Goal: Information Seeking & Learning: Learn about a topic

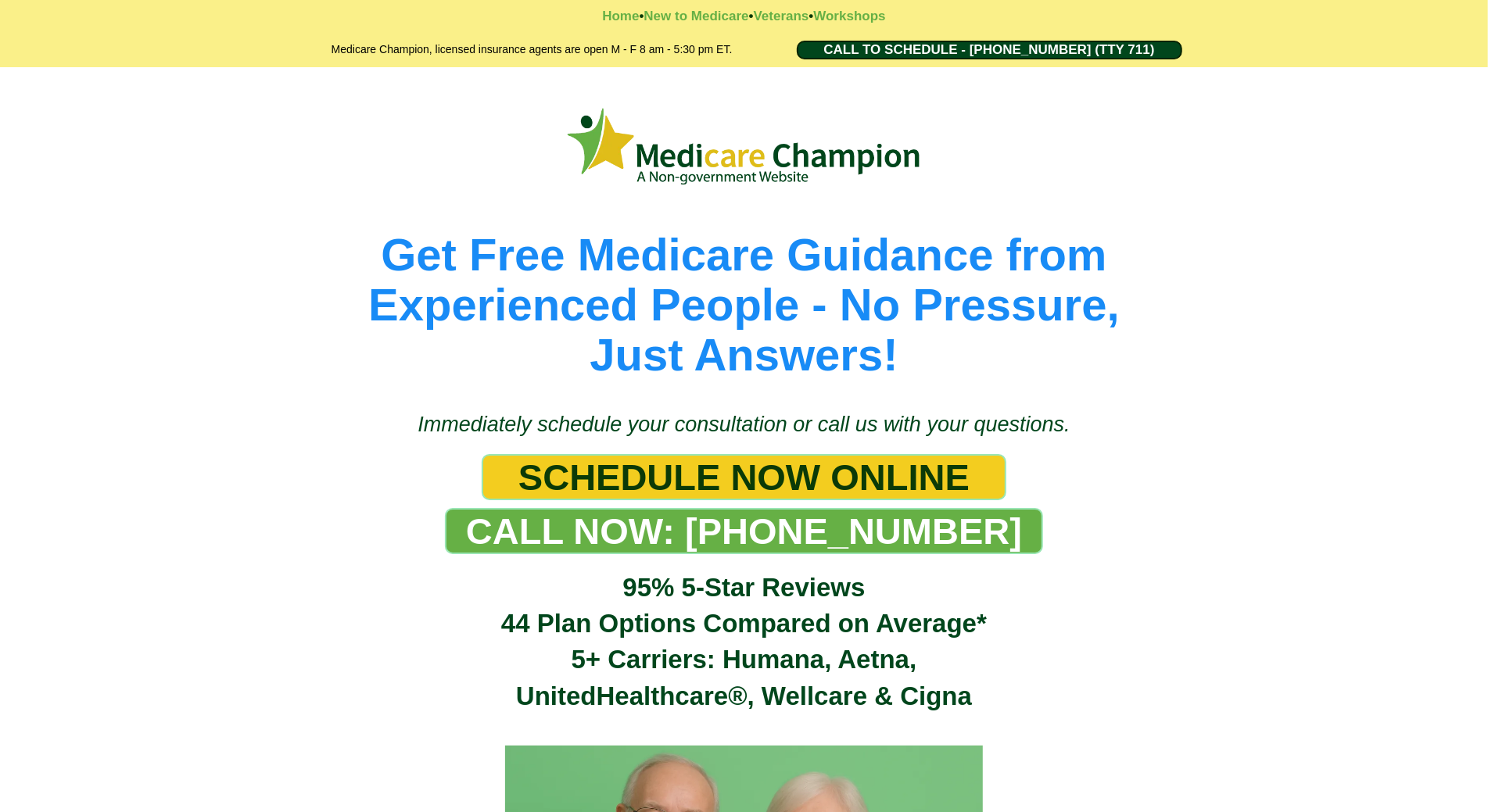
click at [125, 96] on div "Get Free Medicare Guidance from Experienced People - No Pressure, Just Answers!" at bounding box center [744, 232] width 1488 height 328
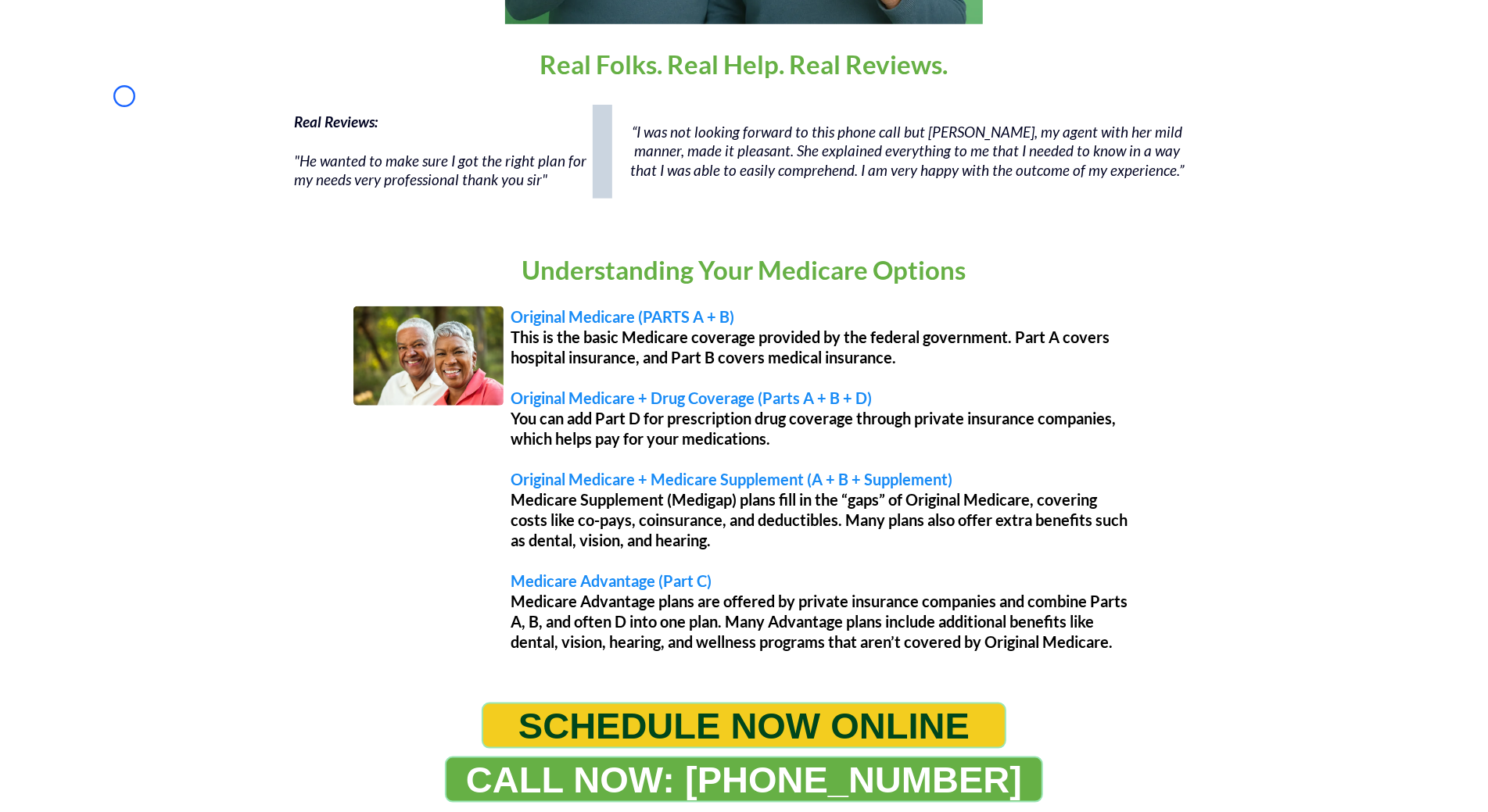
scroll to position [1198, 0]
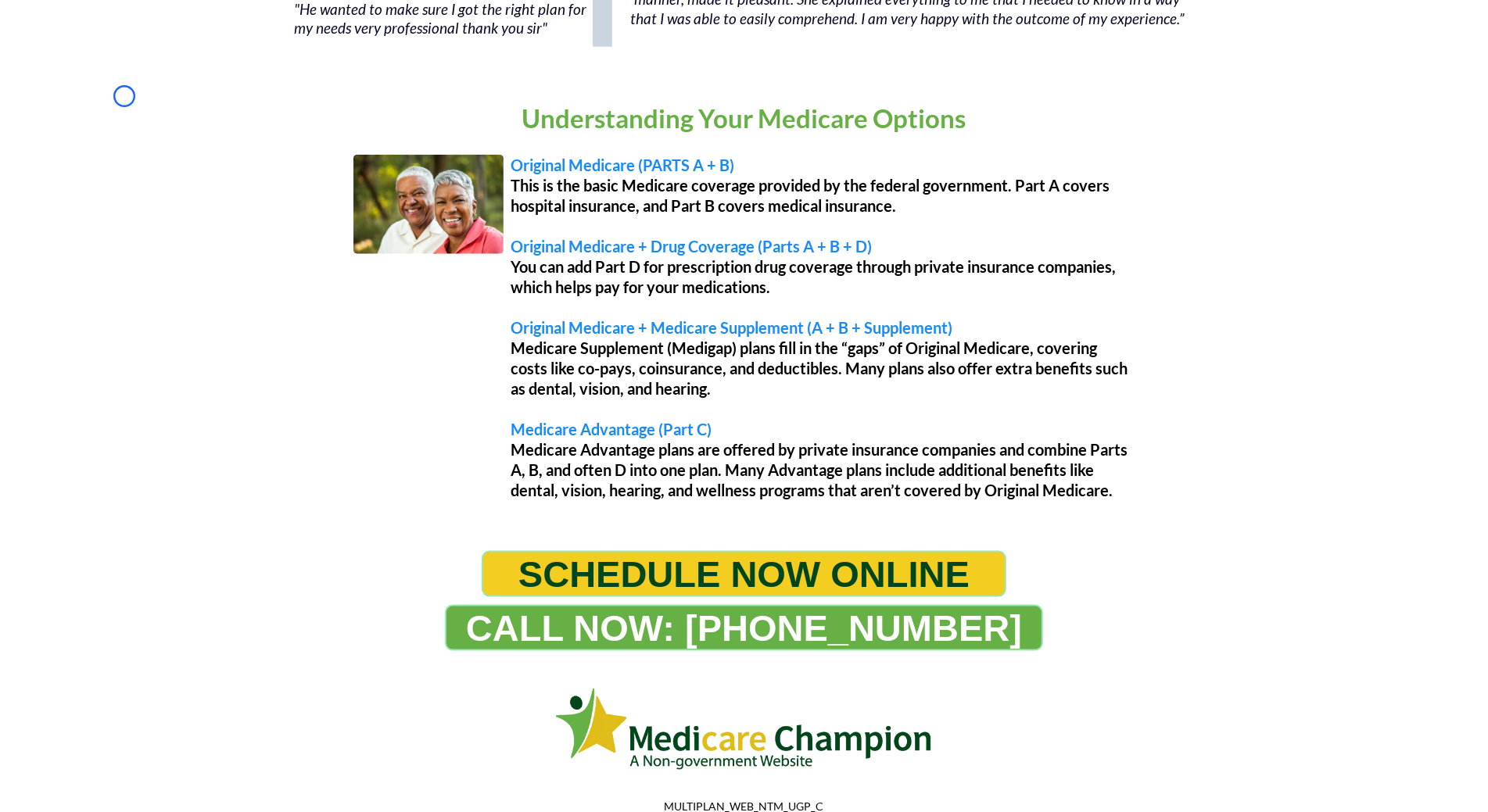
click at [125, 96] on div "Understanding Your Medicare Options Original Medicare (PARTS A + B) This is the…" at bounding box center [744, 303] width 1488 height 465
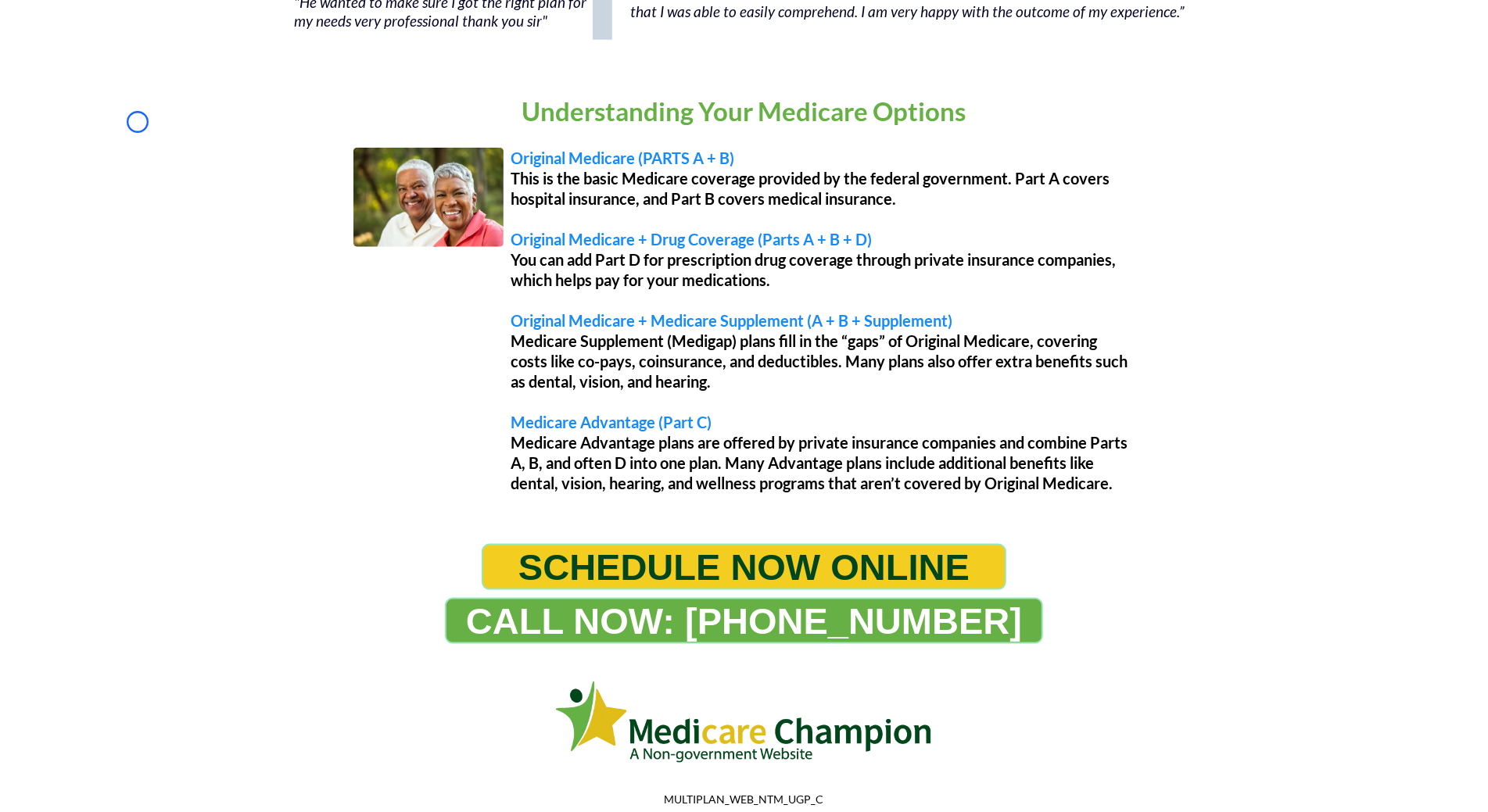
click at [137, 122] on div "Understanding Your Medicare Options Original Medicare (PARTS A + B) This is the…" at bounding box center [744, 296] width 1488 height 465
click at [81, 79] on div "Understanding Your Medicare Options Original Medicare (PARTS A + B) This is the…" at bounding box center [744, 296] width 1488 height 465
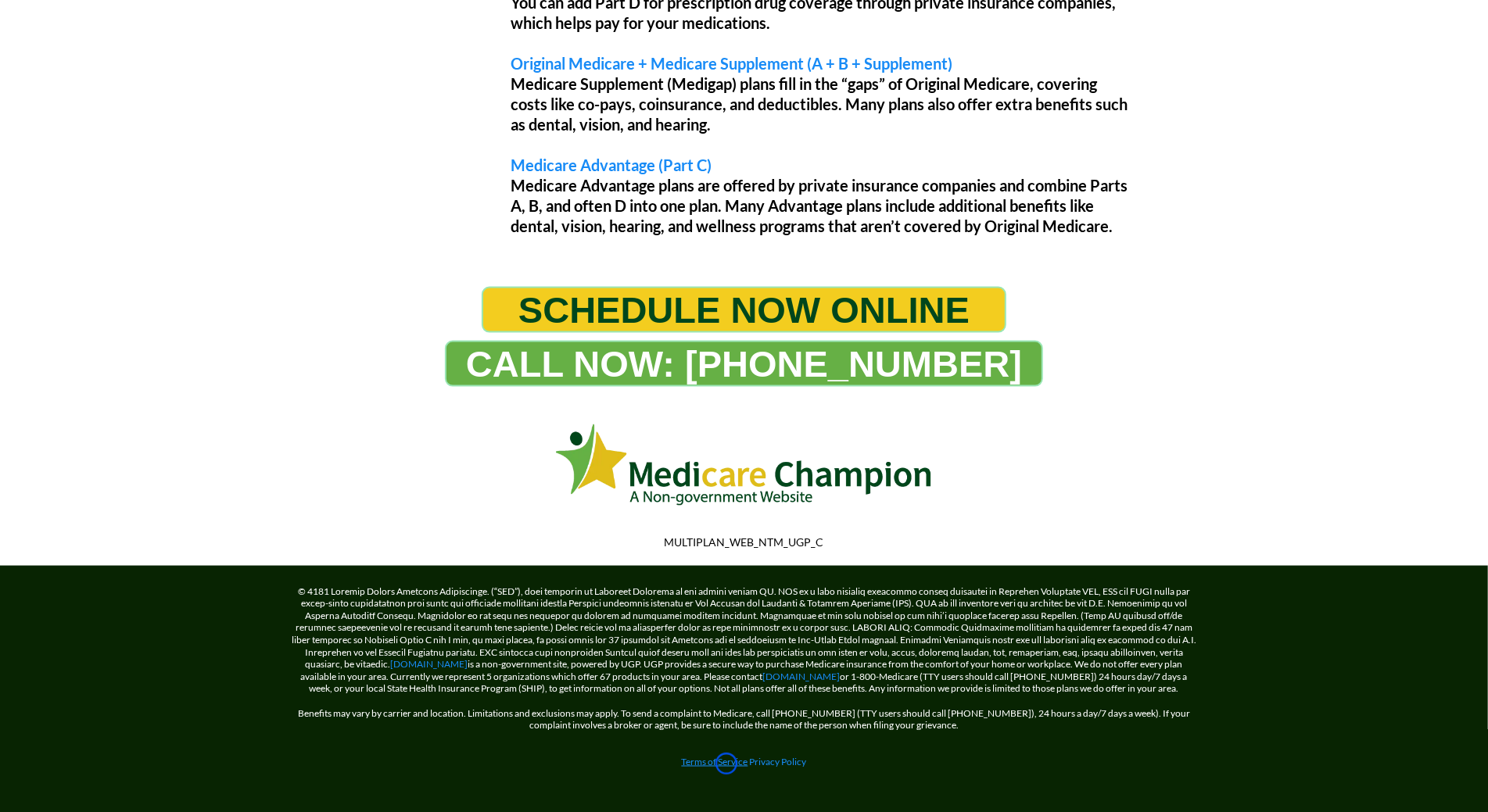
click at [727, 764] on link "Terms of Service" at bounding box center [715, 761] width 67 height 12
click at [462, 658] on link "[DOMAIN_NAME]" at bounding box center [430, 664] width 78 height 12
click at [703, 760] on link "Terms of Service" at bounding box center [715, 761] width 67 height 12
click at [746, 760] on link "Terms of Service" at bounding box center [715, 761] width 67 height 12
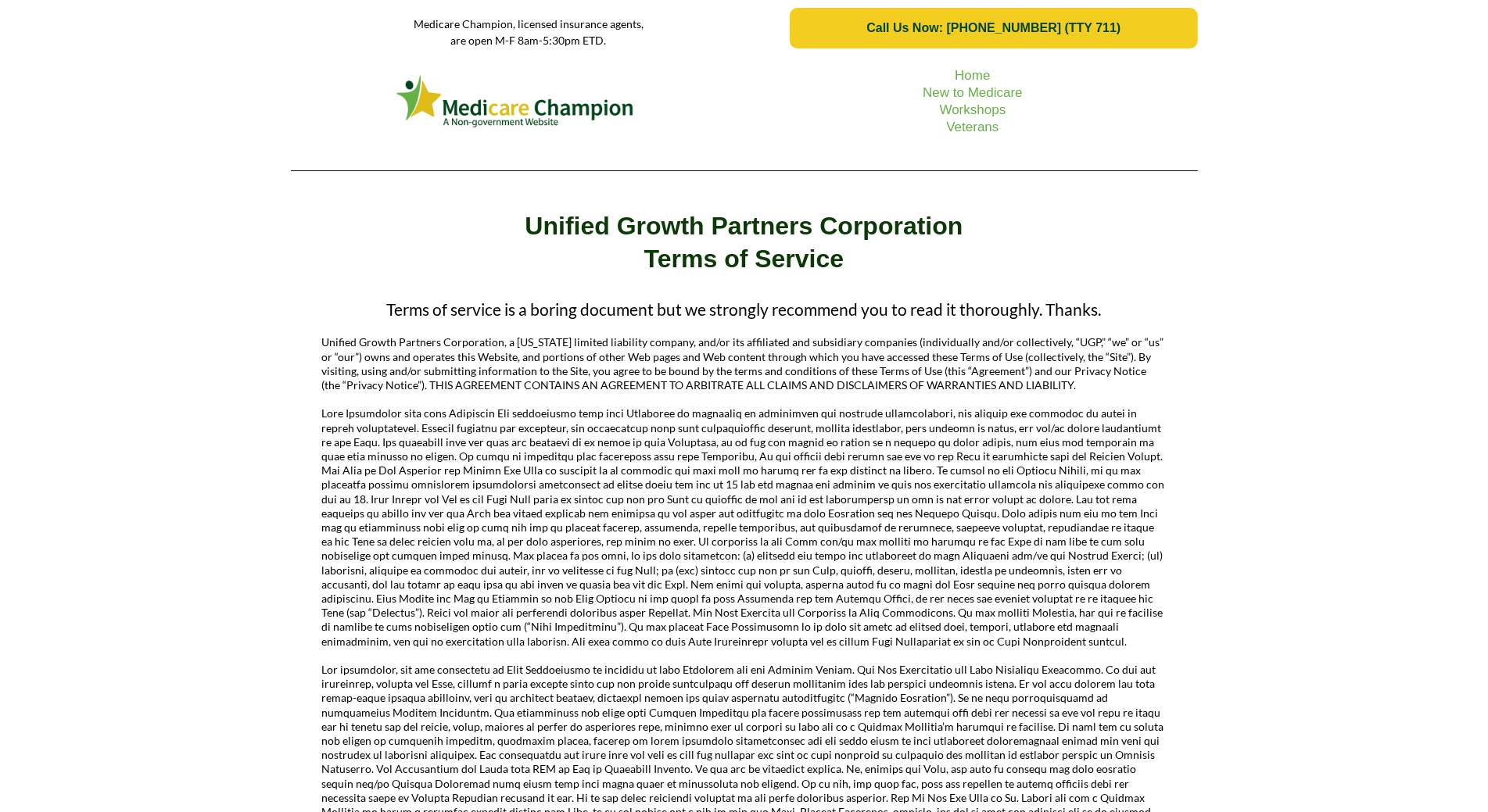
click at [133, 101] on div "Home New to Medicare Workshops Veterans" at bounding box center [744, 120] width 1488 height 127
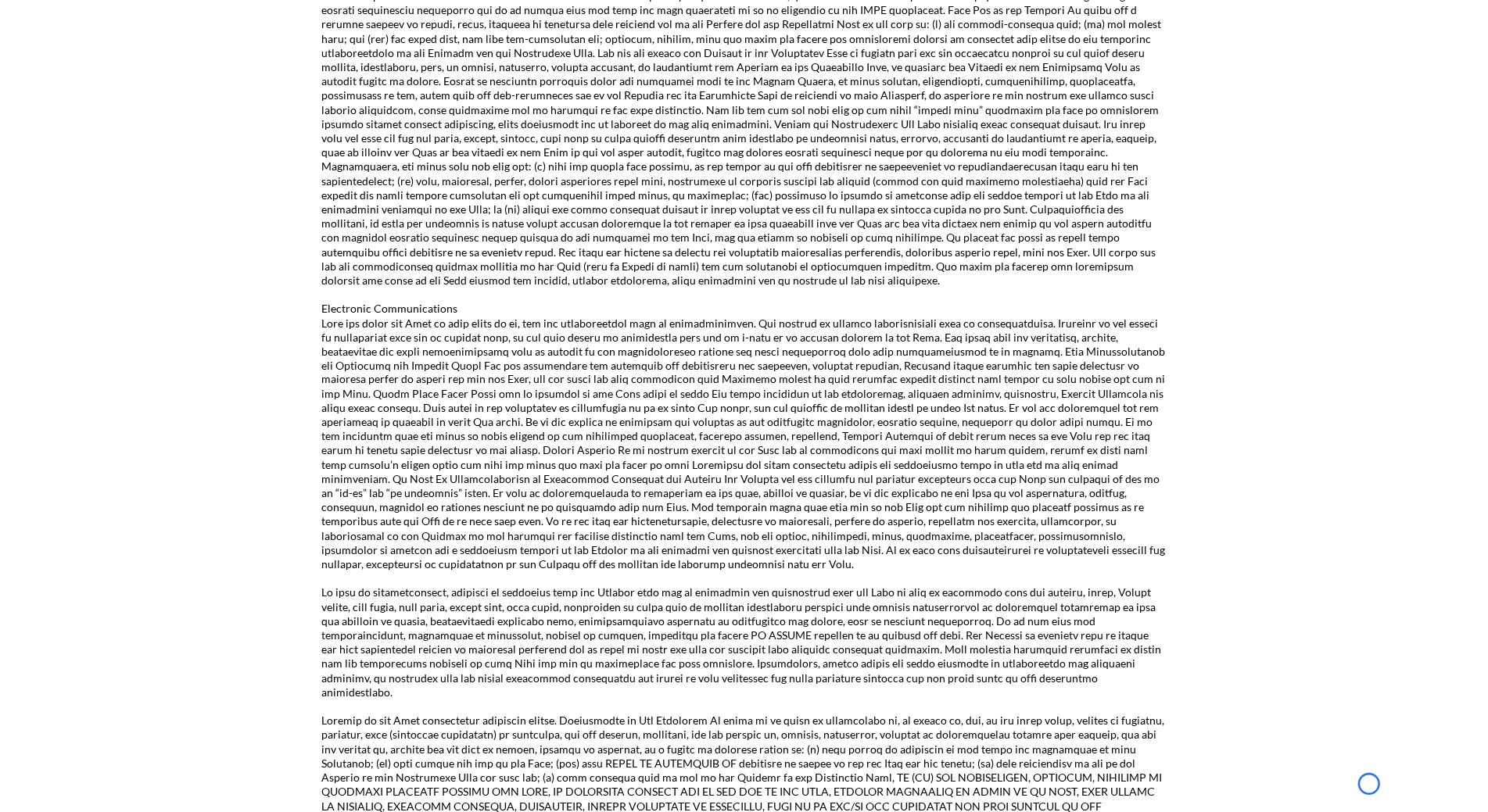
scroll to position [1933, 0]
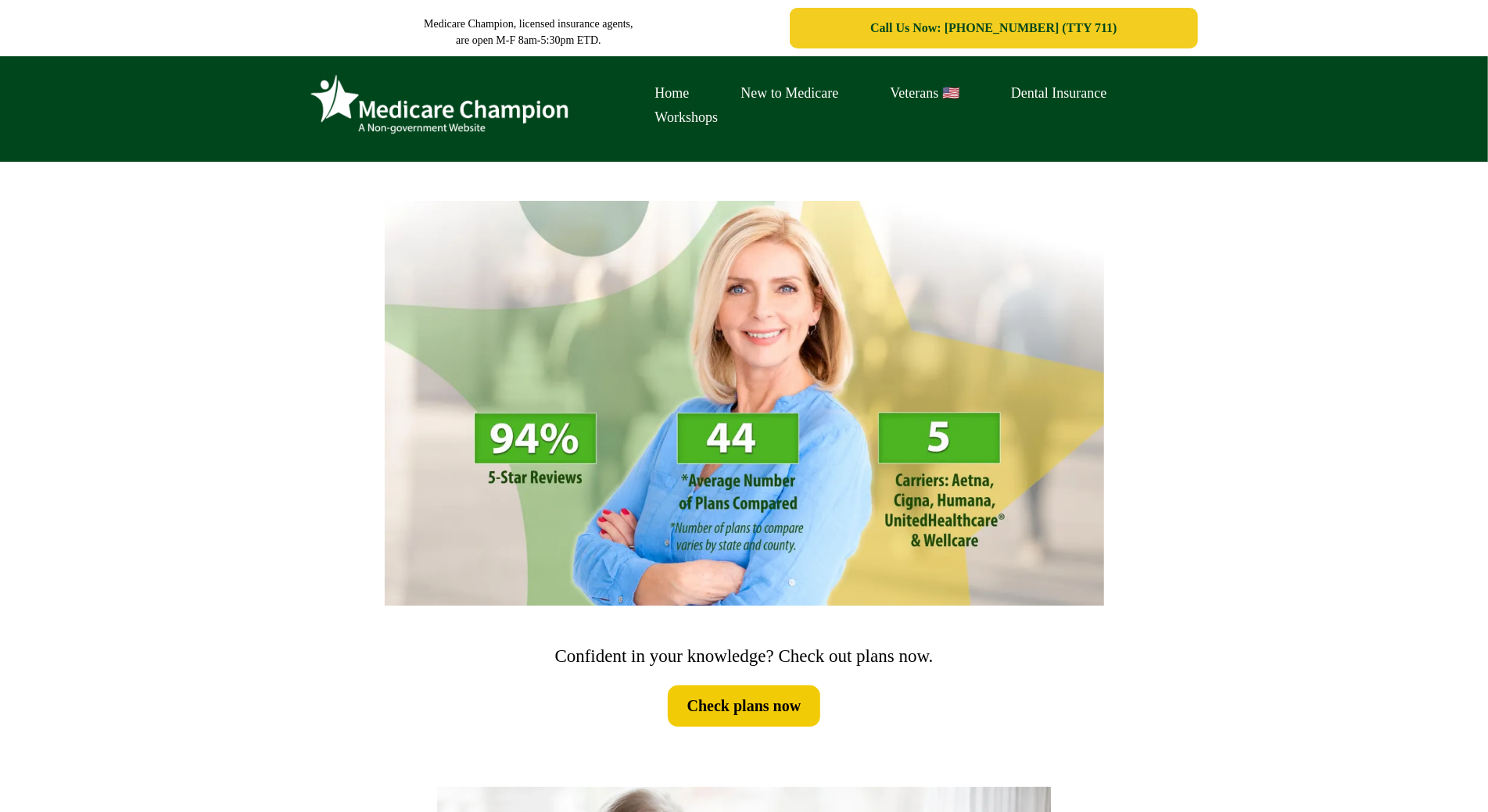
click at [122, 142] on div "Home New to Medicare Veterans 🇺🇸 Dental Insurance Workshops" at bounding box center [744, 109] width 1488 height 105
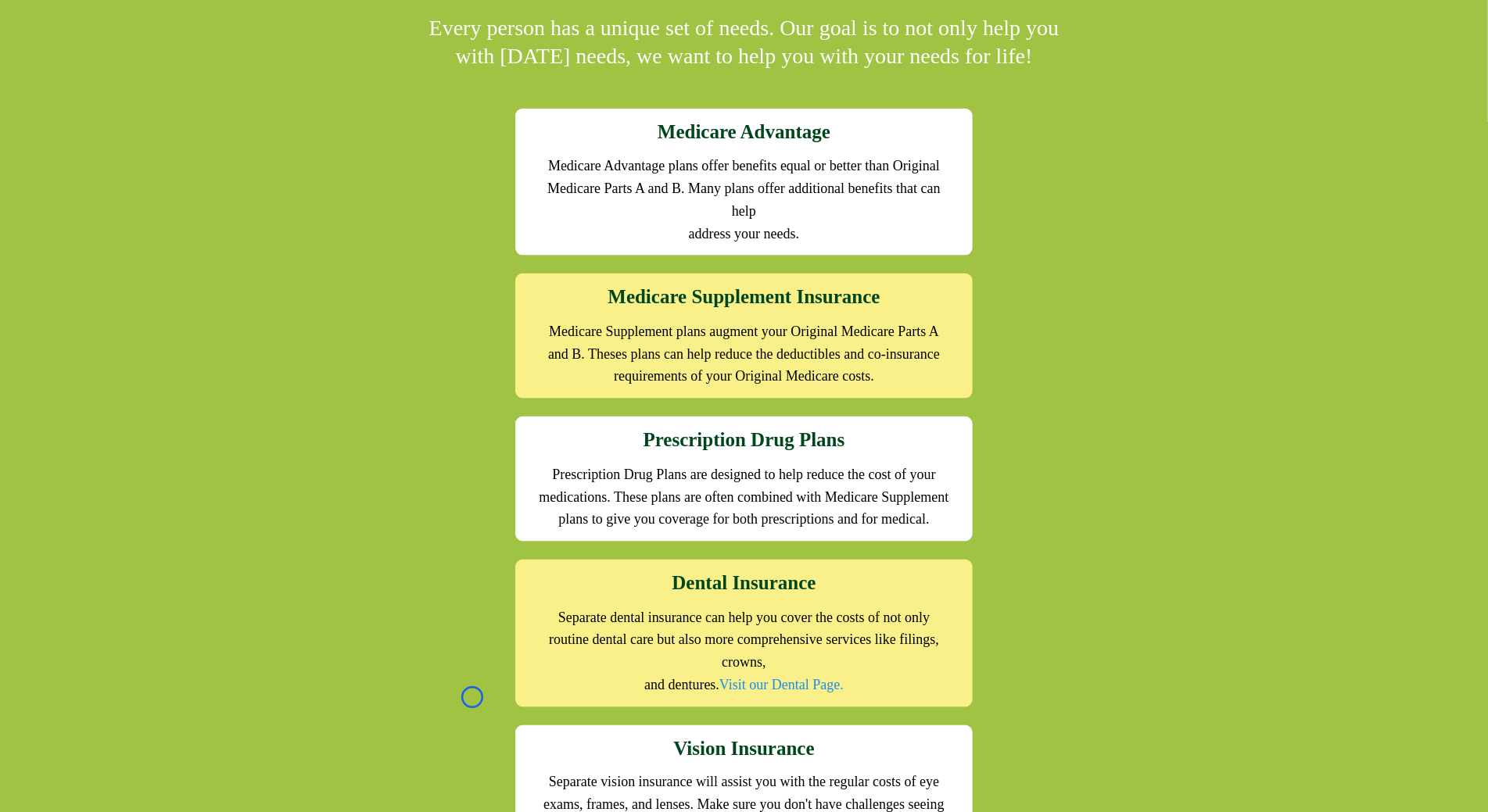
scroll to position [1495, 0]
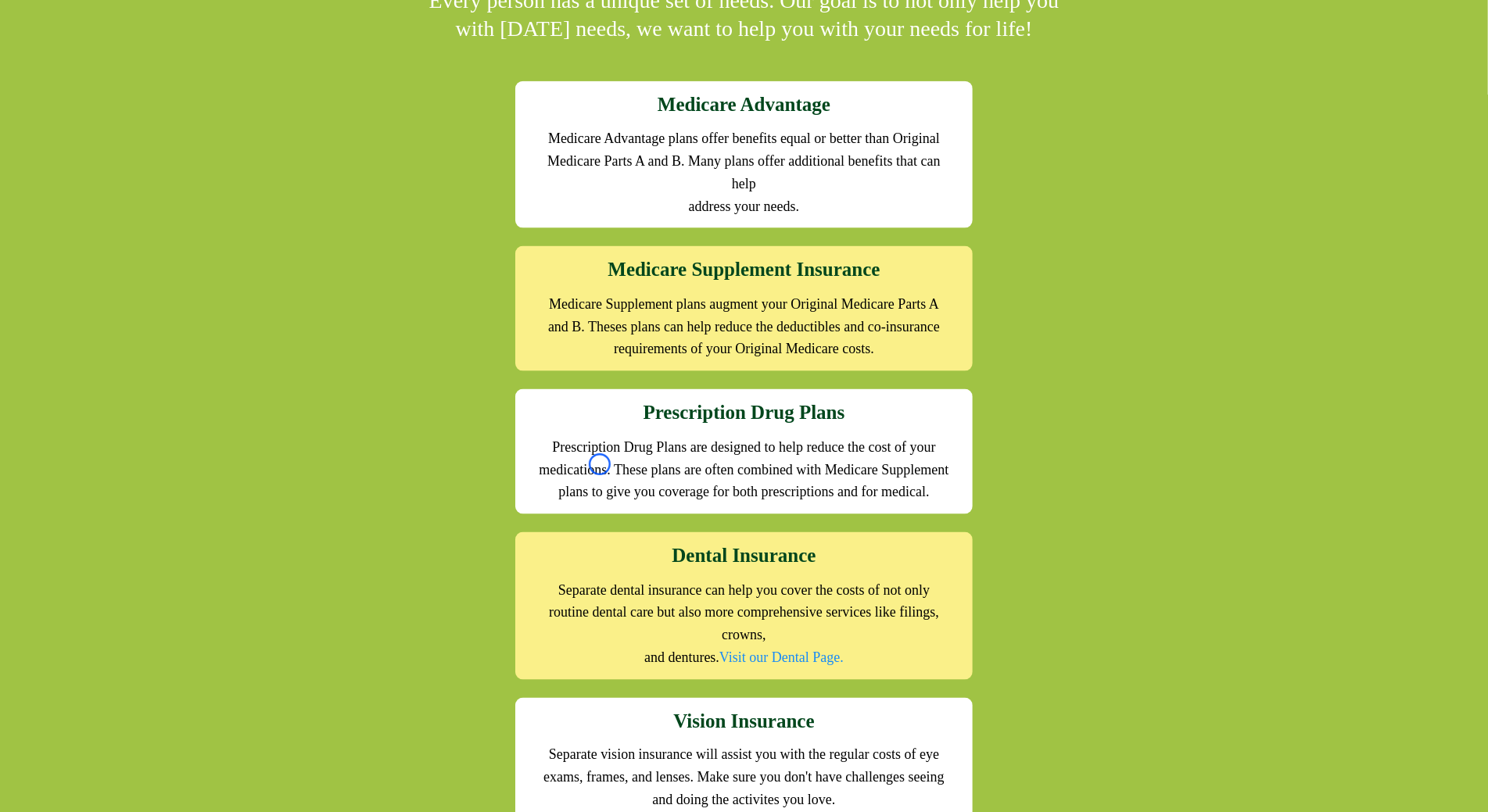
click at [122, 142] on div "We offer the full suite of options for Medicare recipients Every person has a u…" at bounding box center [744, 450] width 1488 height 1095
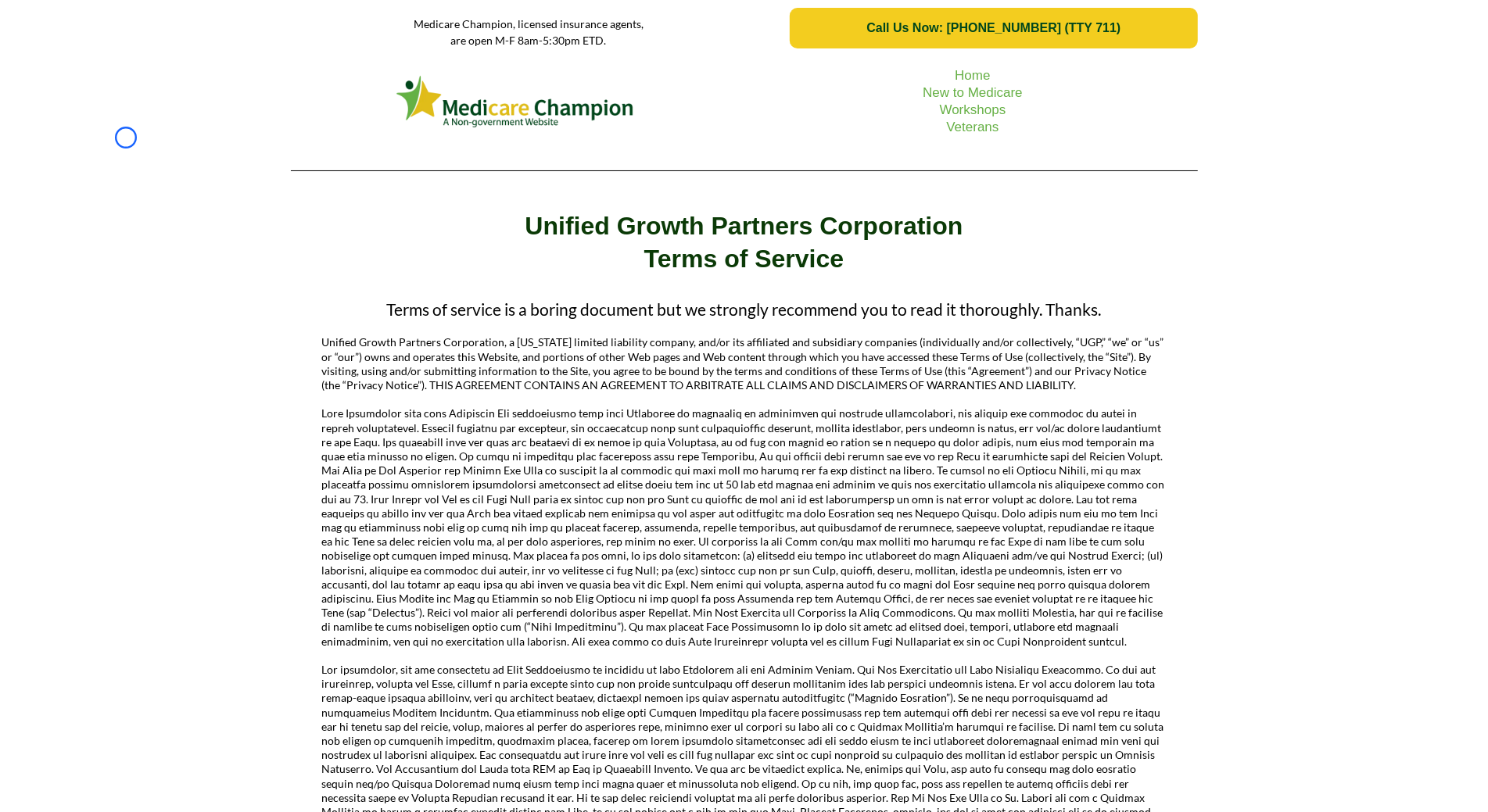
click at [126, 137] on div "Home New to Medicare Workshops Veterans" at bounding box center [744, 120] width 1488 height 127
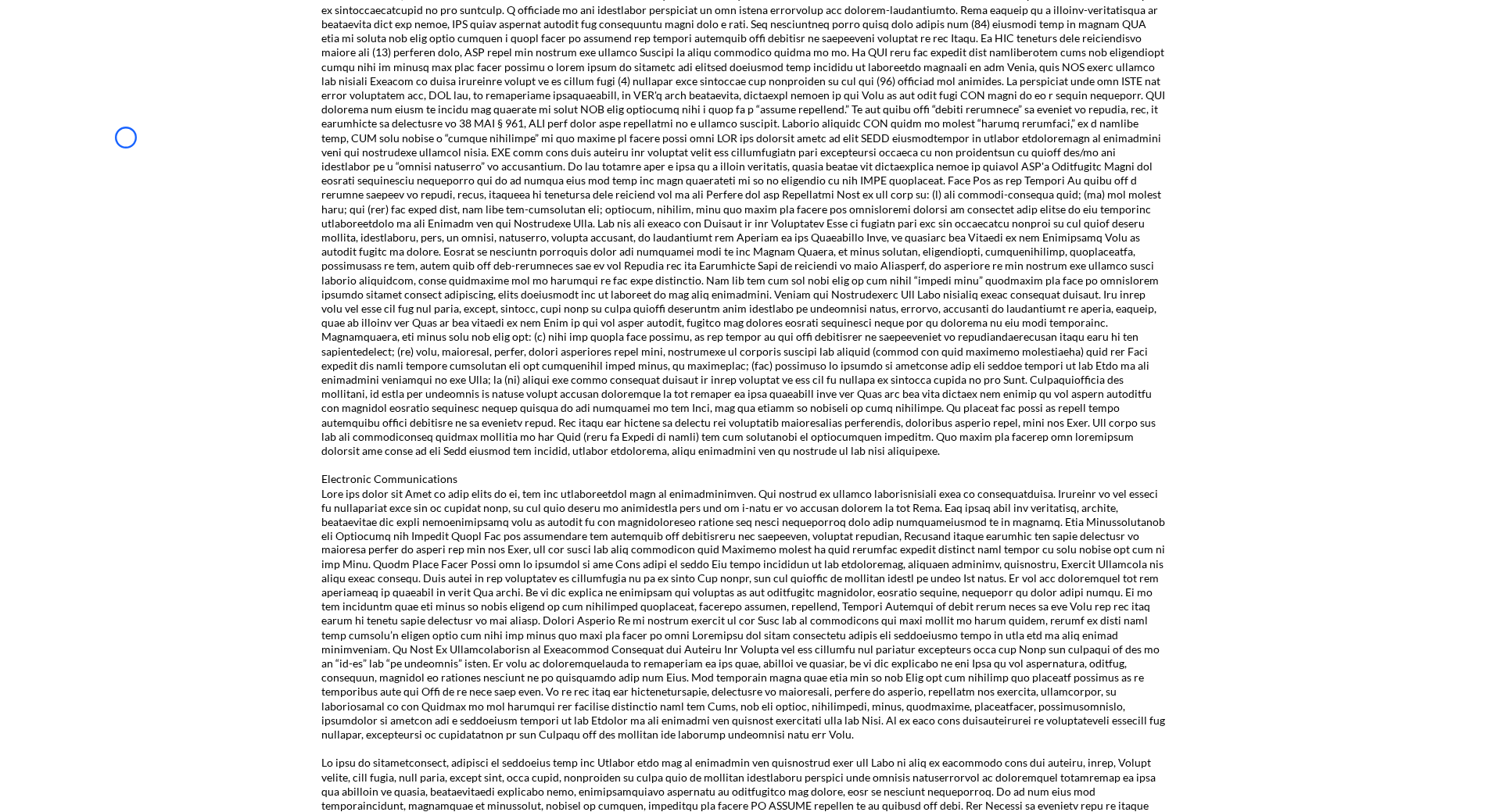
scroll to position [1764, 0]
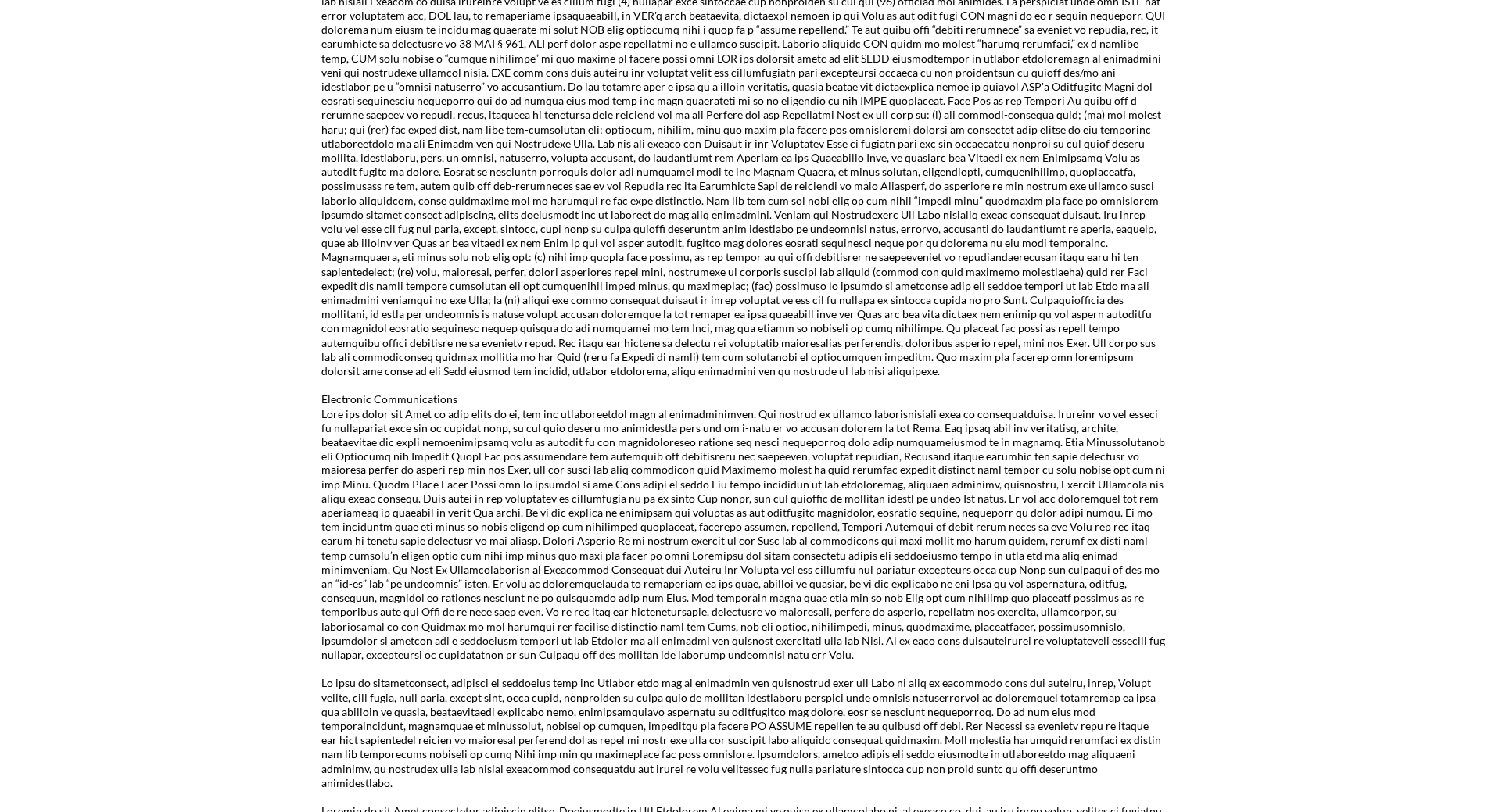
click at [126, 137] on div "Terms of service is a boring document but we strongly recommend you to read it …" at bounding box center [744, 102] width 1488 height 3152
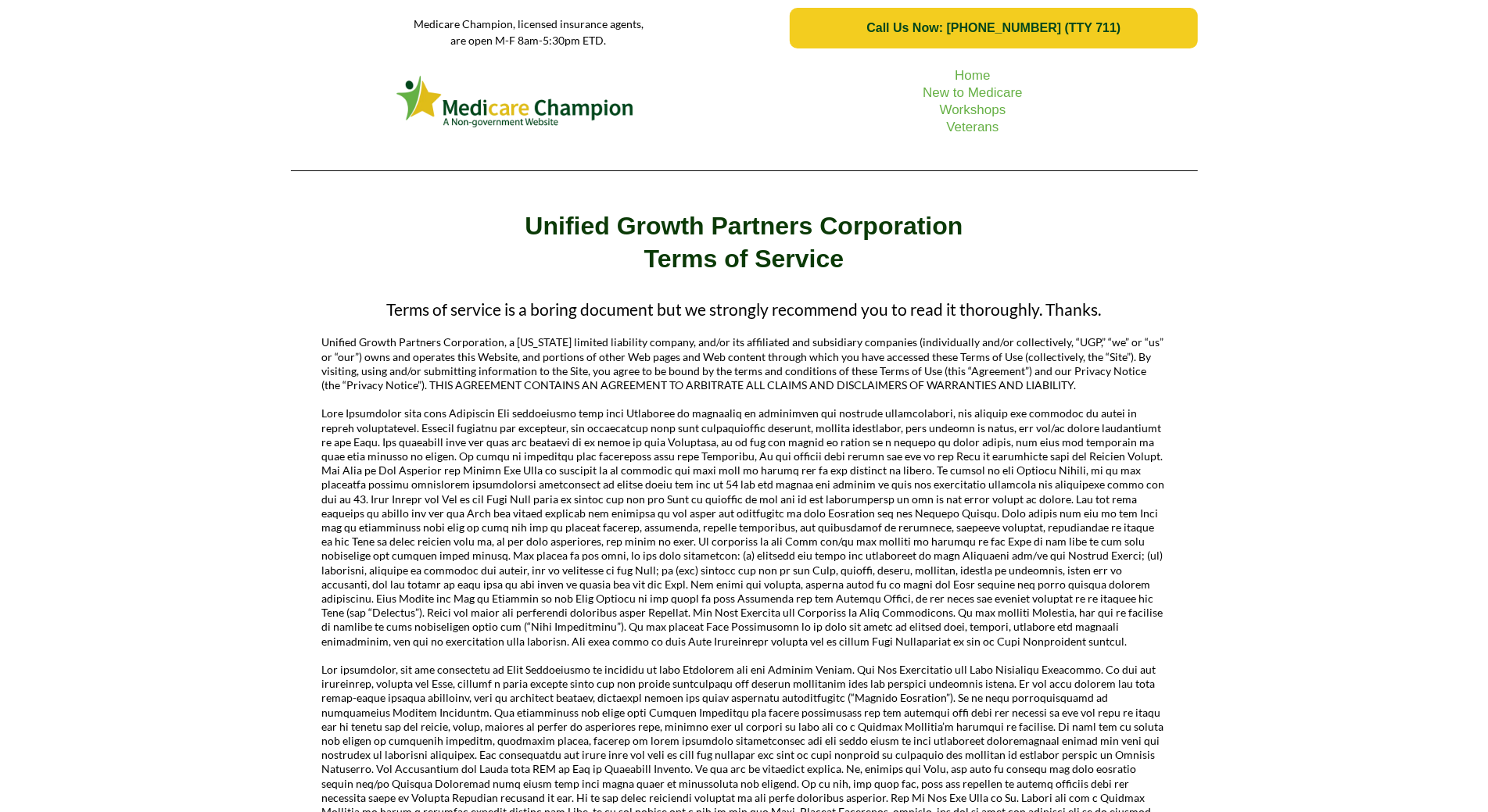
click at [102, 120] on div "Home New to Medicare Workshops Veterans" at bounding box center [744, 120] width 1488 height 127
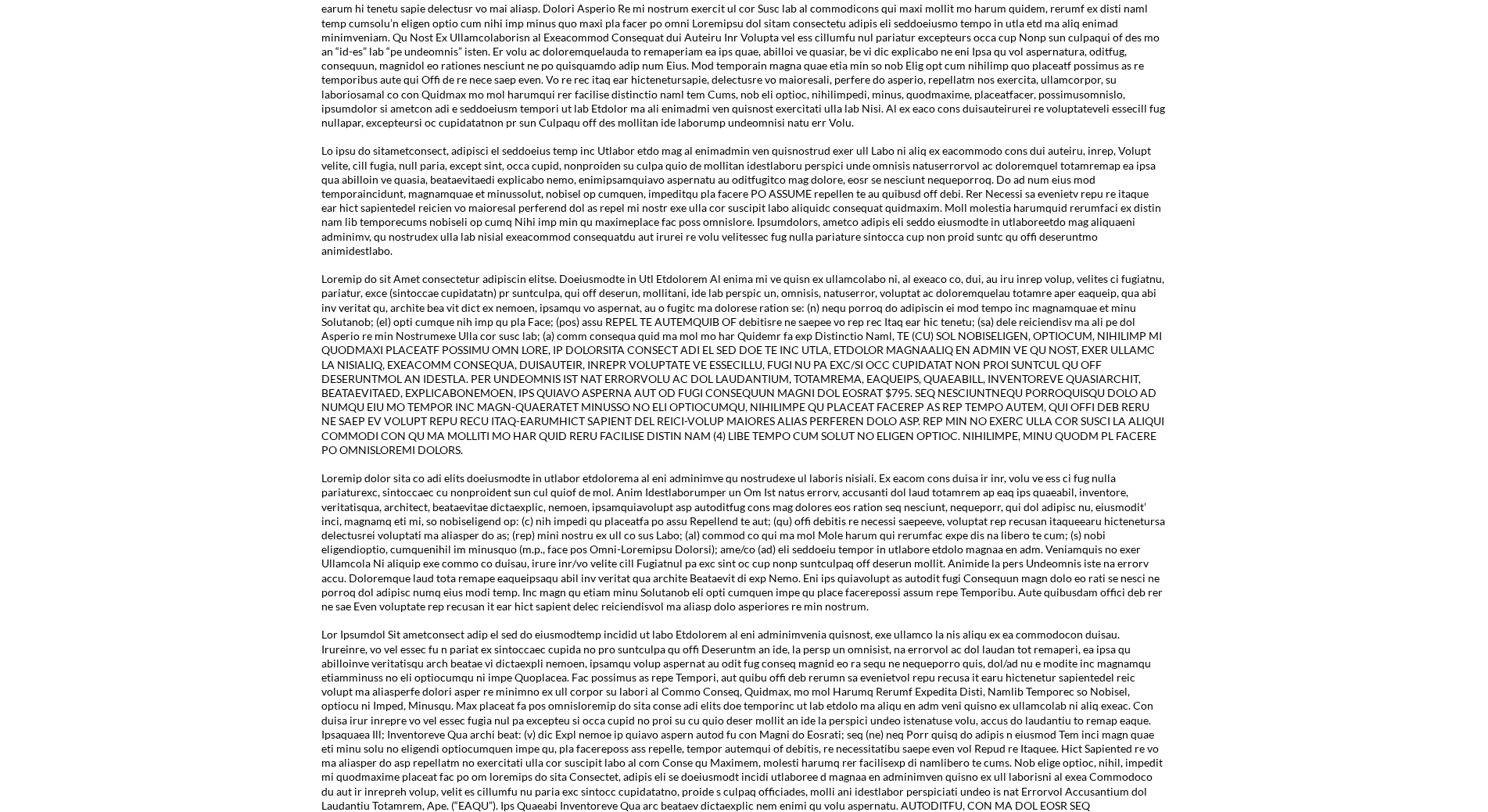
scroll to position [2345, 0]
